Goal: Information Seeking & Learning: Learn about a topic

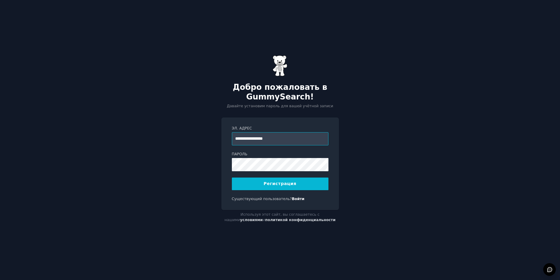
click at [266, 140] on input "**********" at bounding box center [280, 138] width 97 height 13
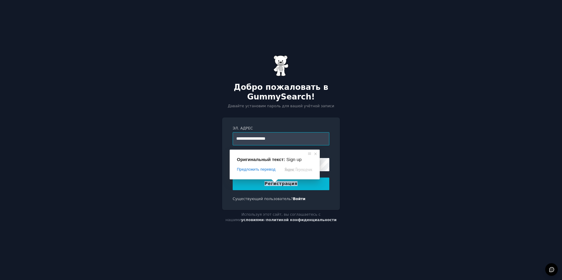
type input "**********"
click at [302, 183] on button "Регистрация" at bounding box center [281, 183] width 97 height 13
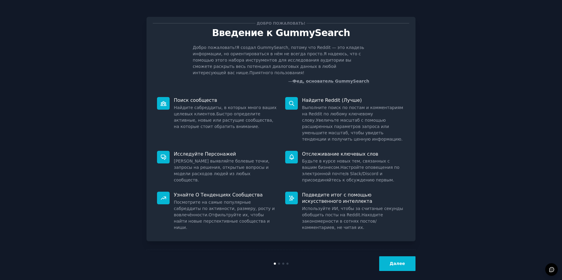
click at [393, 261] on ya-tr-span "Далее" at bounding box center [396, 263] width 15 height 5
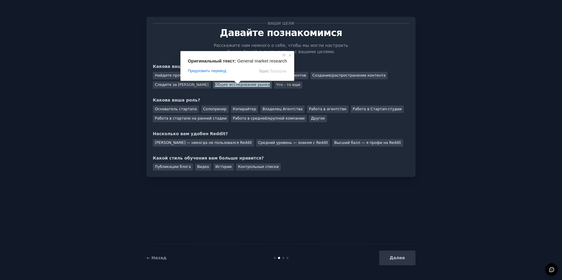
click at [241, 84] on ya-tr-span "Общее исследование рынка" at bounding box center [242, 85] width 55 height 4
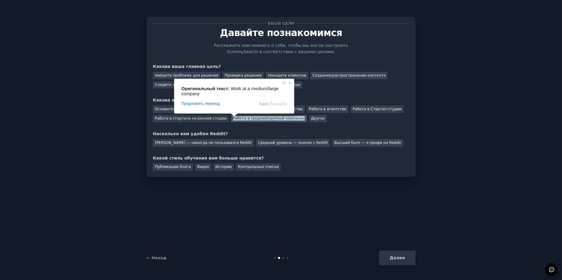
click at [234, 119] on ya-tr-span "Работа в средней/крупной компании" at bounding box center [269, 118] width 72 height 4
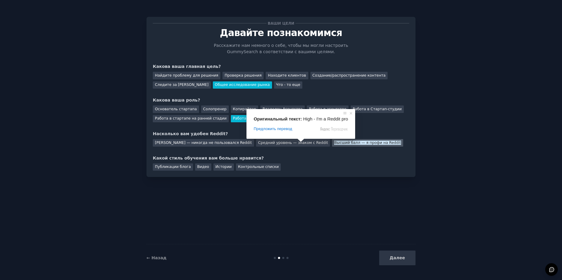
click at [334, 142] on ya-tr-span "Высший балл — я профи на Reddit" at bounding box center [367, 142] width 67 height 4
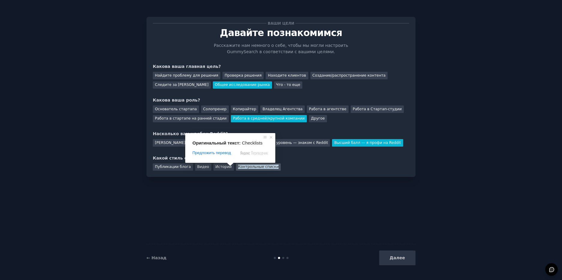
click at [245, 166] on ya-tr-span "Контрольные списки" at bounding box center [258, 166] width 41 height 4
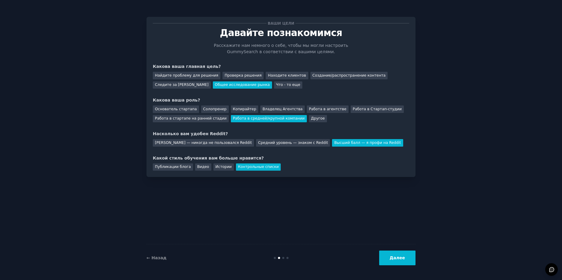
click at [401, 259] on ya-tr-span "Далее" at bounding box center [396, 257] width 15 height 5
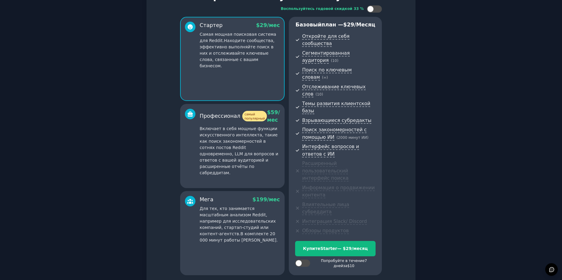
scroll to position [38, 0]
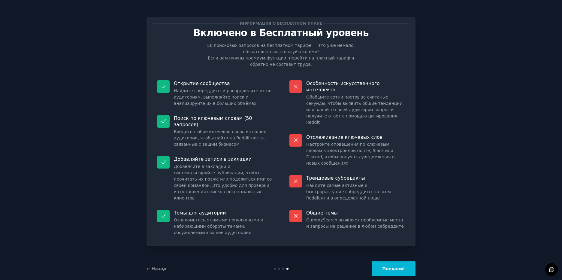
click at [399, 261] on button "Поехали!" at bounding box center [393, 268] width 44 height 15
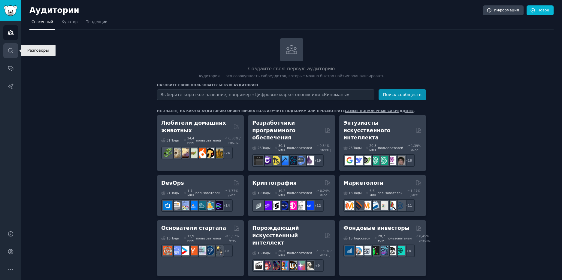
click at [8, 50] on icon "Боковая панель" at bounding box center [11, 50] width 6 height 6
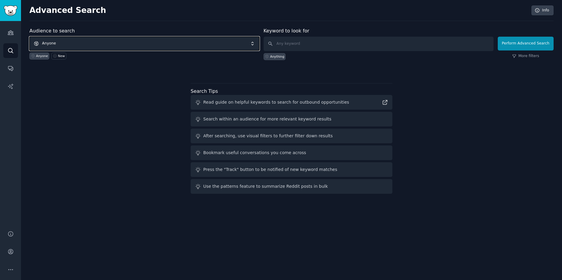
click at [221, 47] on span "Anyone" at bounding box center [144, 44] width 230 height 14
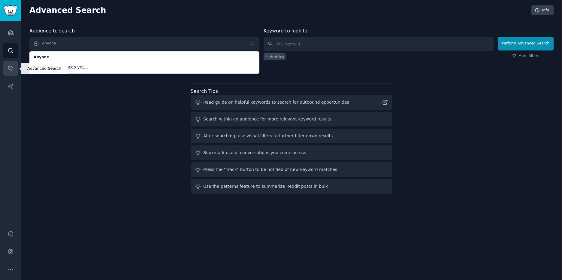
click at [8, 69] on icon "Sidebar" at bounding box center [11, 68] width 6 height 6
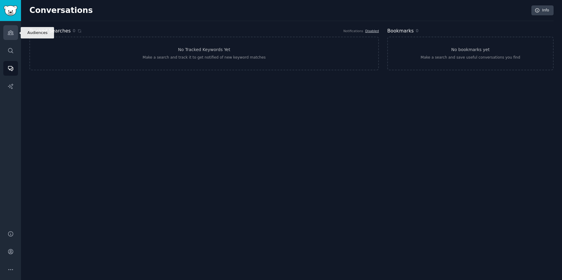
click at [5, 35] on link "Audiences" at bounding box center [10, 32] width 15 height 15
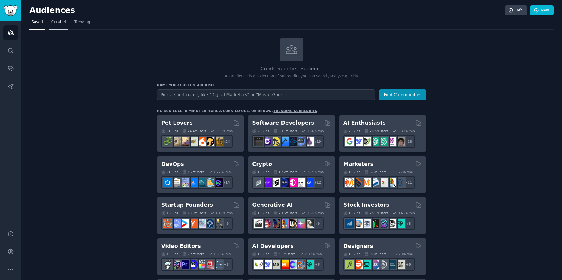
click at [55, 24] on span "Curated" at bounding box center [58, 22] width 15 height 5
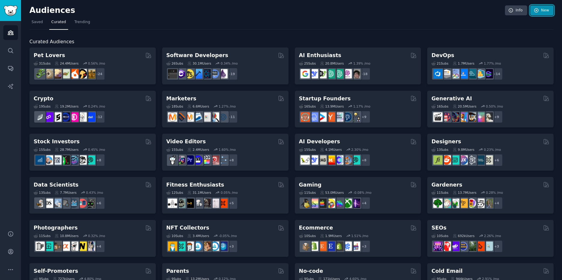
click at [539, 9] on link "New" at bounding box center [541, 10] width 23 height 10
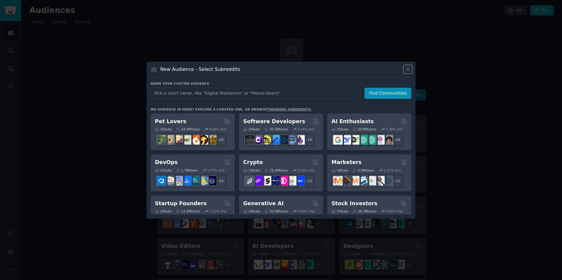
click at [406, 69] on icon at bounding box center [407, 69] width 6 height 6
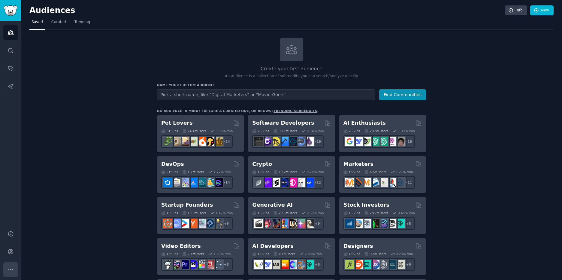
click at [8, 268] on icon "Sidebar" at bounding box center [11, 269] width 6 height 6
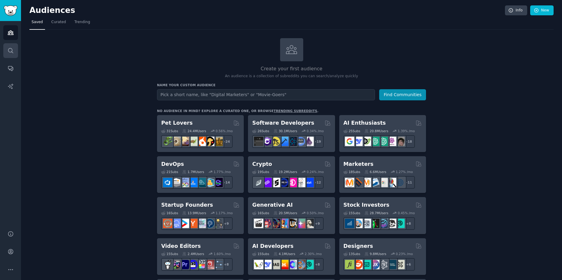
click at [8, 53] on icon "Sidebar" at bounding box center [11, 50] width 6 height 6
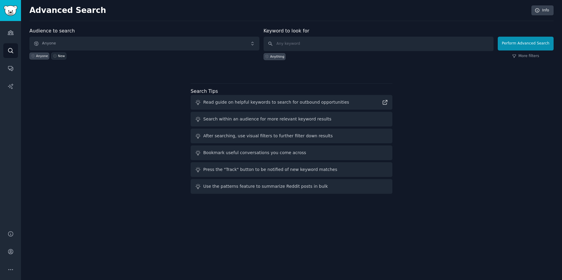
click at [55, 57] on icon at bounding box center [54, 55] width 3 height 3
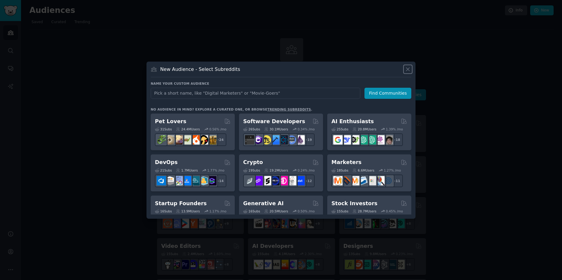
click at [407, 70] on icon at bounding box center [407, 69] width 6 height 6
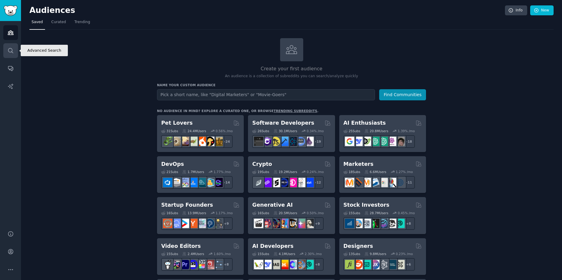
click at [11, 51] on icon "Sidebar" at bounding box center [10, 50] width 5 height 5
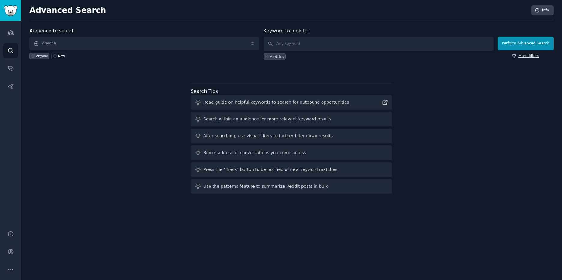
click at [531, 57] on link "More filters" at bounding box center [525, 55] width 27 height 5
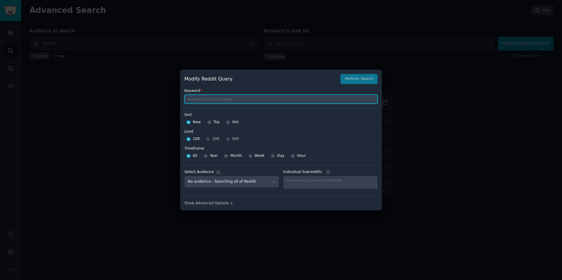
click at [217, 101] on input "text" at bounding box center [280, 99] width 193 height 9
type input "chatgpt"
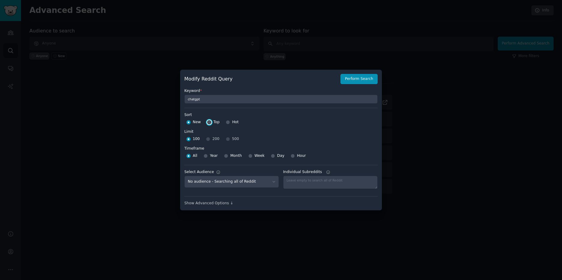
click at [208, 122] on input "Top" at bounding box center [209, 122] width 4 height 4
radio input "true"
click at [356, 79] on button "Perform Search" at bounding box center [358, 79] width 37 height 10
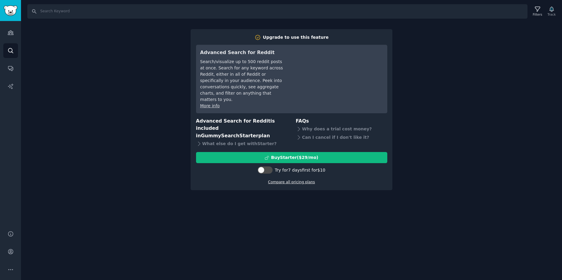
click at [293, 180] on link "Compare all pricing plans" at bounding box center [291, 182] width 47 height 4
